Goal: Task Accomplishment & Management: Manage account settings

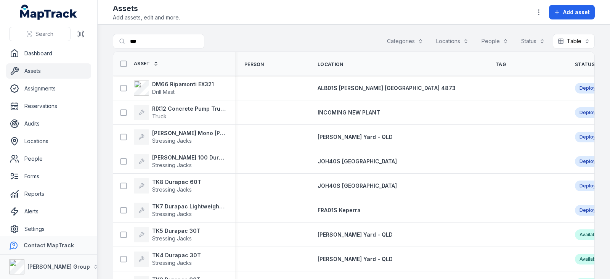
drag, startPoint x: 431, startPoint y: 0, endPoint x: 262, endPoint y: 21, distance: 170.2
click at [262, 21] on div "Assets Add assets, edit and more. Add asset" at bounding box center [354, 12] width 482 height 18
drag, startPoint x: 566, startPoint y: 65, endPoint x: 549, endPoint y: 65, distance: 17.5
click at [488, 65] on tr "Asset Person Location Tag Status Reservation Created Date Updated Date" at bounding box center [485, 64] width 745 height 24
click at [201, 110] on strong "RIX12 Concrete Pump Truck" at bounding box center [189, 109] width 74 height 8
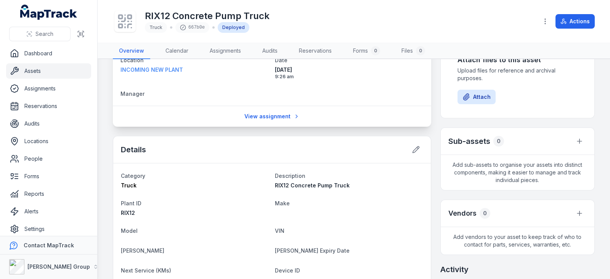
scroll to position [80, 0]
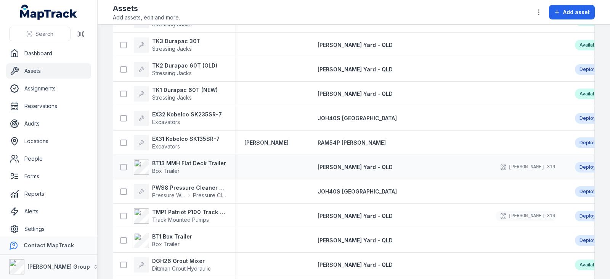
scroll to position [286, 0]
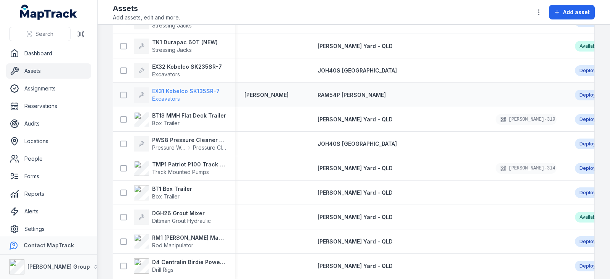
click at [189, 91] on strong "EX31 Kobelco SK135SR-7" at bounding box center [185, 91] width 67 height 8
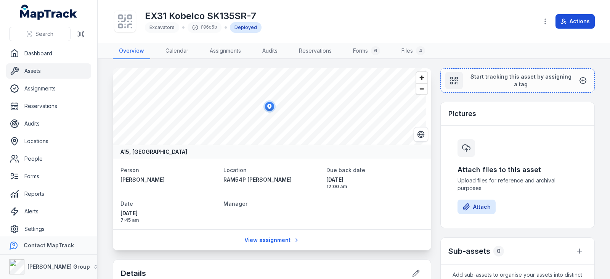
click at [488, 22] on button "Actions" at bounding box center [574, 21] width 39 height 14
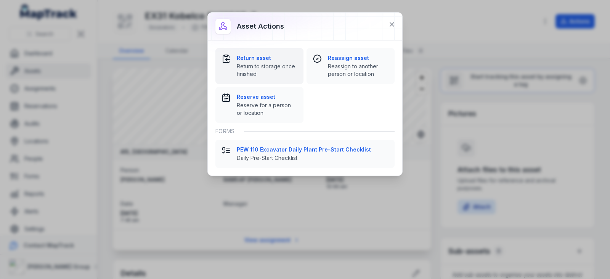
click at [258, 56] on strong "Return asset" at bounding box center [267, 58] width 61 height 8
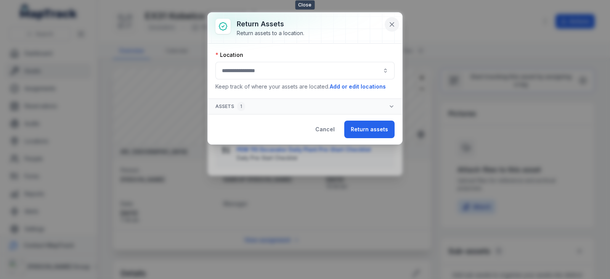
click at [395, 25] on icon at bounding box center [392, 25] width 8 height 8
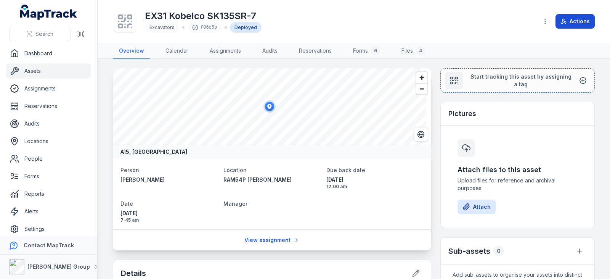
click at [488, 25] on button "Actions" at bounding box center [574, 21] width 39 height 14
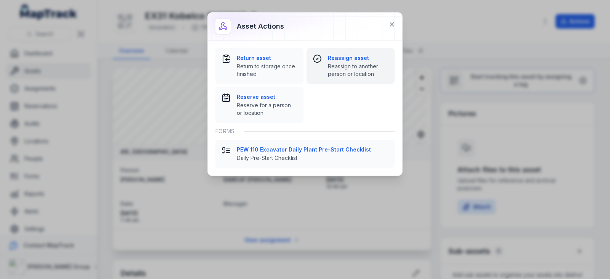
click at [345, 52] on button "Reassign asset Reassign to another person or location" at bounding box center [350, 66] width 88 height 36
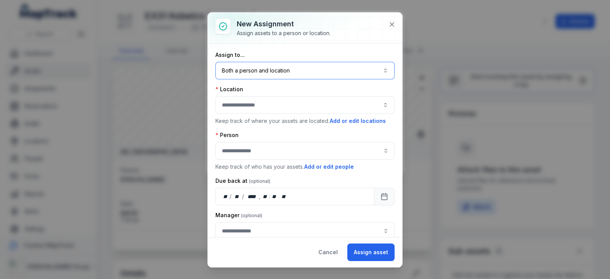
click at [303, 75] on button "Both a person and location ****" at bounding box center [304, 71] width 179 height 18
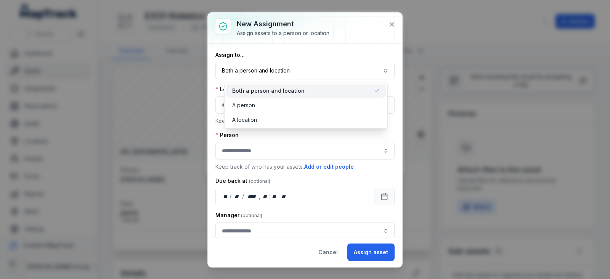
click at [281, 127] on div "Both a person and location A person A location" at bounding box center [306, 105] width 164 height 47
click at [277, 122] on div "A location" at bounding box center [306, 120] width 148 height 8
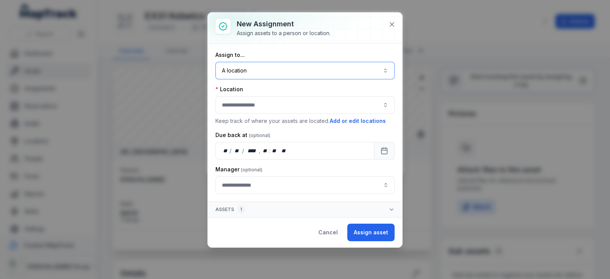
click at [265, 107] on button "button" at bounding box center [304, 105] width 179 height 18
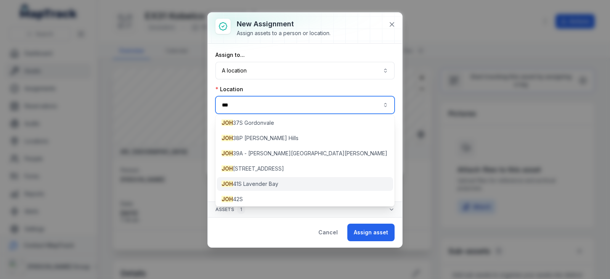
scroll to position [65, 0]
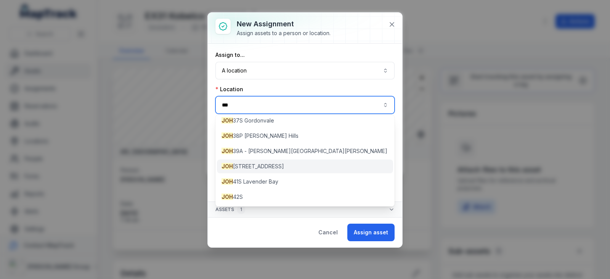
type input "***"
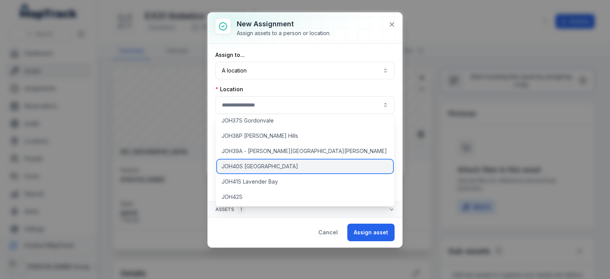
click at [266, 168] on span "JOH40S [GEOGRAPHIC_DATA]" at bounding box center [259, 166] width 77 height 8
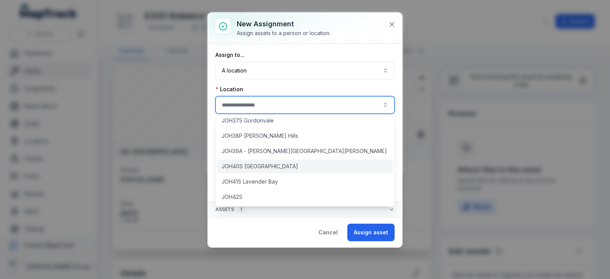
type input "**********"
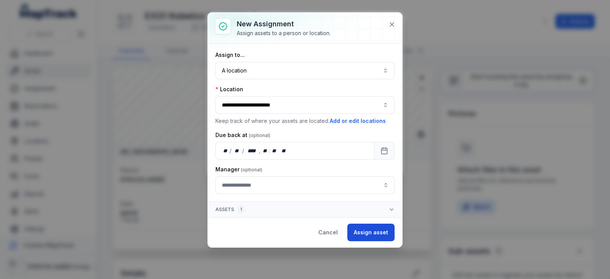
click at [372, 223] on button "Assign asset" at bounding box center [370, 232] width 47 height 18
